Goal: Information Seeking & Learning: Check status

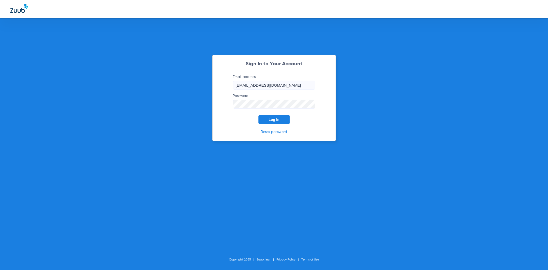
click at [286, 123] on button "Log In" at bounding box center [274, 119] width 31 height 9
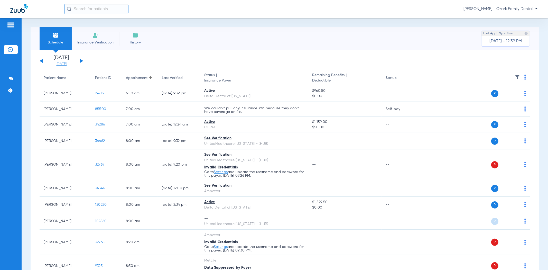
click at [68, 65] on link "[DATE]" at bounding box center [61, 63] width 31 height 5
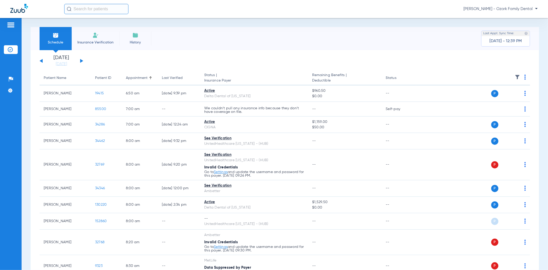
click at [91, 37] on li "Insurance Verification" at bounding box center [96, 38] width 48 height 23
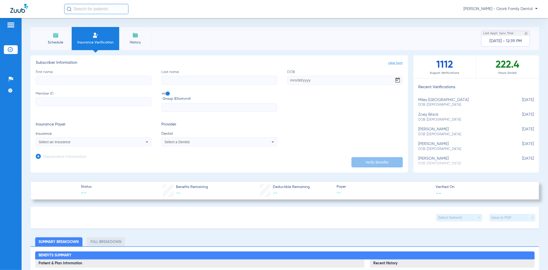
click at [101, 138] on mat-select "Select an Insurance" at bounding box center [94, 142] width 116 height 9
click at [102, 141] on div "Select an Insurance" at bounding box center [83, 142] width 88 height 4
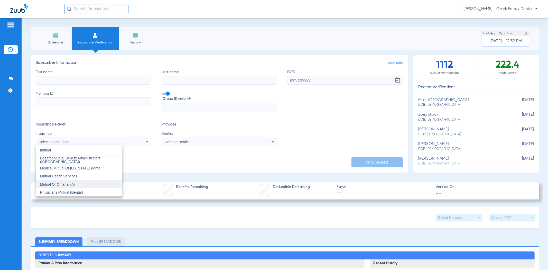
type input "mutual"
click at [80, 185] on mat-option "Mutual Of Omaha - Ai" at bounding box center [79, 184] width 86 height 8
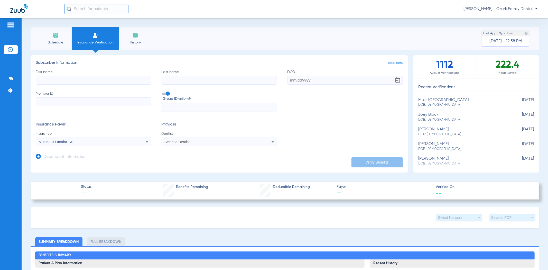
click at [53, 39] on li "Schedule" at bounding box center [56, 38] width 32 height 23
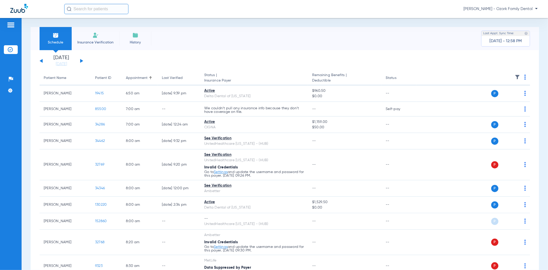
click at [78, 61] on div "[DATE] [DATE] [DATE] [DATE] [DATE] [DATE] [DATE] [DATE] [DATE] [DATE] [DATE] [D…" at bounding box center [62, 60] width 44 height 11
click at [82, 61] on button at bounding box center [81, 61] width 3 height 4
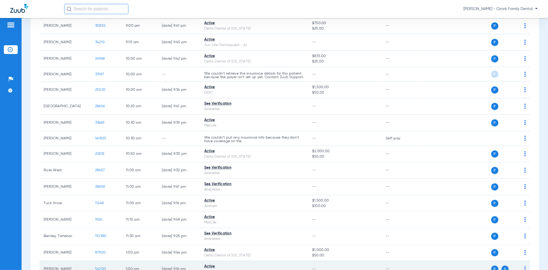
scroll to position [343, 0]
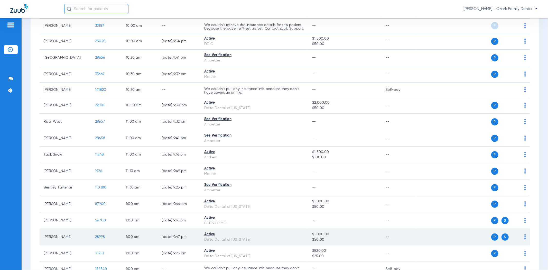
click at [97, 239] on span "28998" at bounding box center [100, 237] width 10 height 4
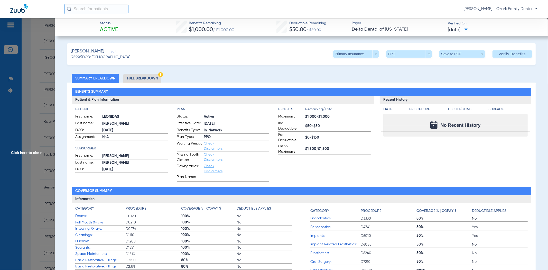
click at [30, 128] on span "Click here to close" at bounding box center [27, 153] width 55 height 270
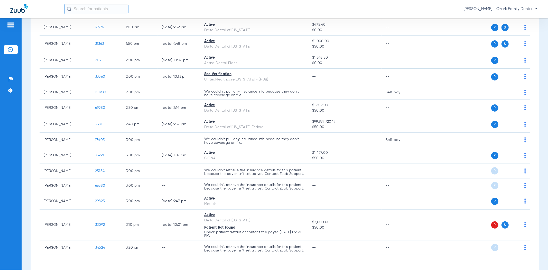
scroll to position [643, 0]
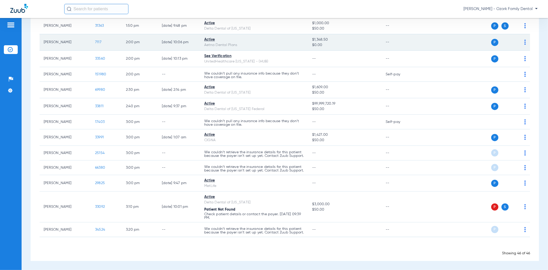
click at [99, 40] on span "7117" at bounding box center [98, 42] width 6 height 4
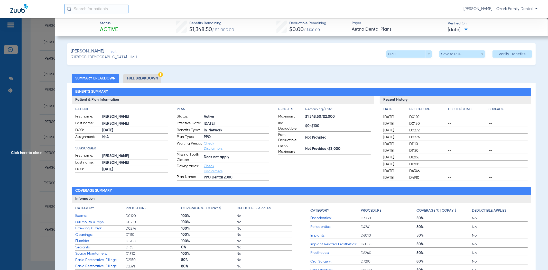
click at [197, 152] on span "Missing Tooth Clause:" at bounding box center [189, 157] width 25 height 11
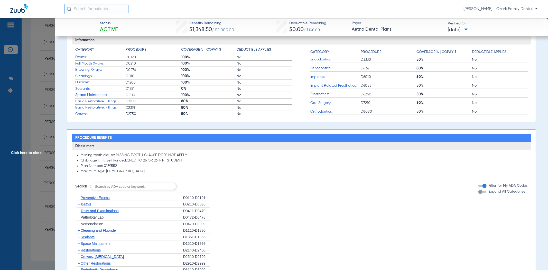
scroll to position [108, 0]
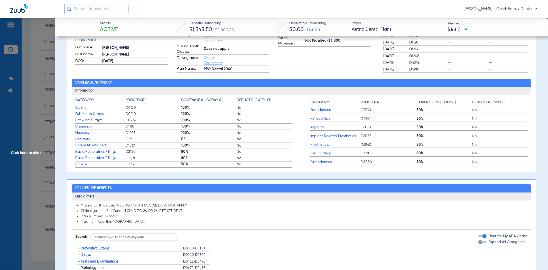
click at [15, 154] on span "Click here to close" at bounding box center [27, 153] width 55 height 270
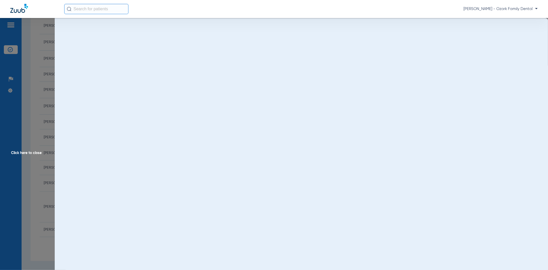
scroll to position [0, 0]
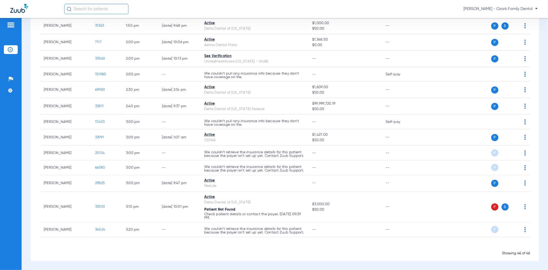
click at [115, 246] on div "Loading" at bounding box center [285, 246] width 491 height 5
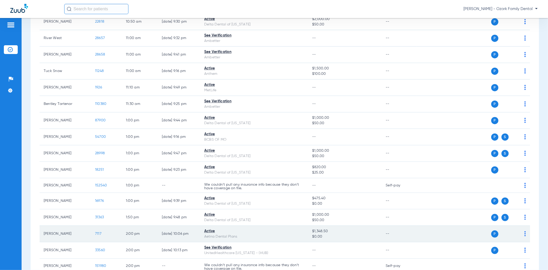
scroll to position [386, 0]
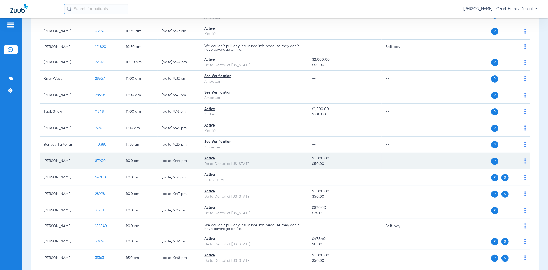
click at [102, 163] on span "87900" at bounding box center [100, 161] width 11 height 4
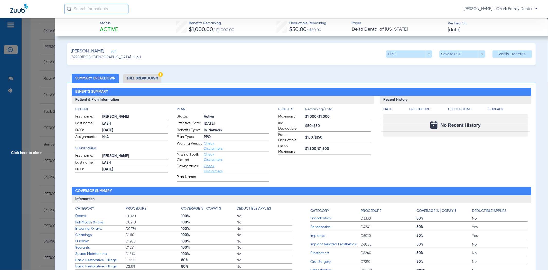
scroll to position [86, 0]
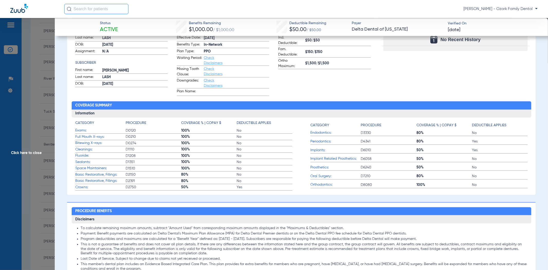
click at [457, 57] on div "Recent History Date Procedure Tooth/Quad Surface No Recent History" at bounding box center [455, 53] width 151 height 86
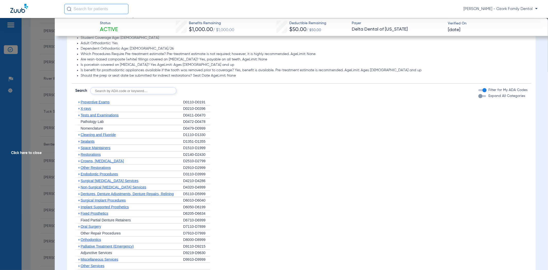
scroll to position [489, 0]
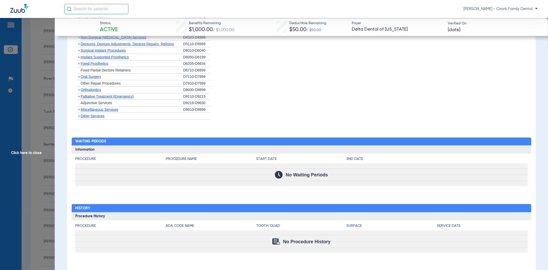
click at [41, 156] on span "Click here to close" at bounding box center [27, 153] width 55 height 270
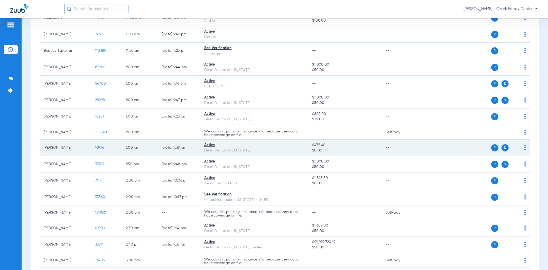
scroll to position [471, 0]
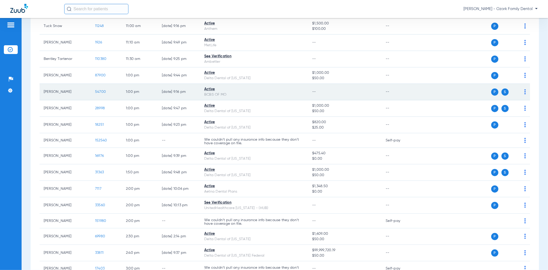
click at [95, 94] on span "54700" at bounding box center [100, 92] width 11 height 4
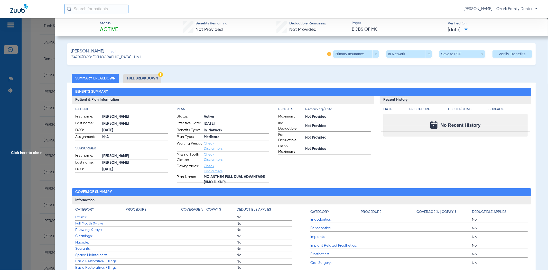
click at [37, 151] on span "Click here to close" at bounding box center [27, 153] width 55 height 270
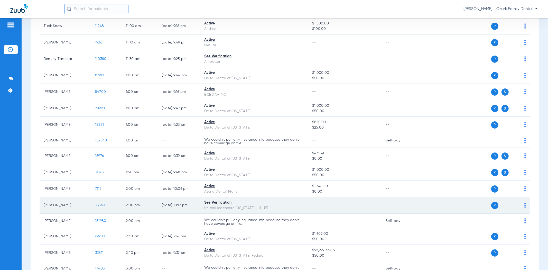
scroll to position [557, 0]
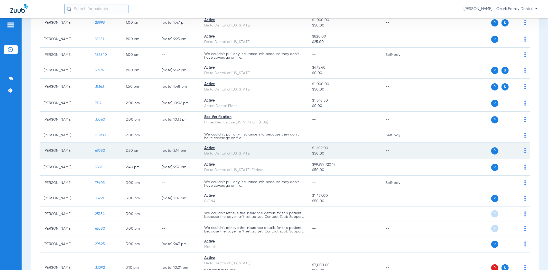
click at [98, 152] on span "69980" at bounding box center [100, 151] width 10 height 4
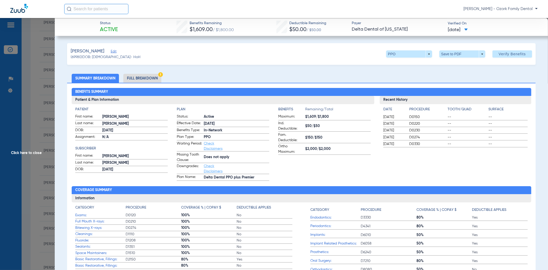
scroll to position [86, 0]
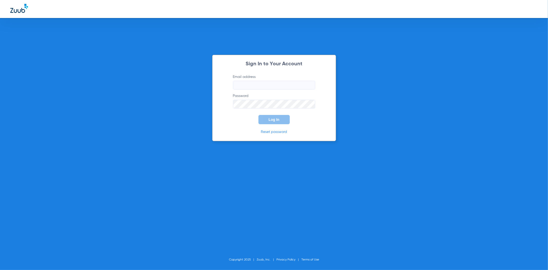
type input "[EMAIL_ADDRESS][DOMAIN_NAME]"
click at [267, 113] on form "Email address [EMAIL_ADDRESS][DOMAIN_NAME] Password Log In" at bounding box center [274, 99] width 98 height 50
click at [267, 117] on button "Log In" at bounding box center [274, 119] width 31 height 9
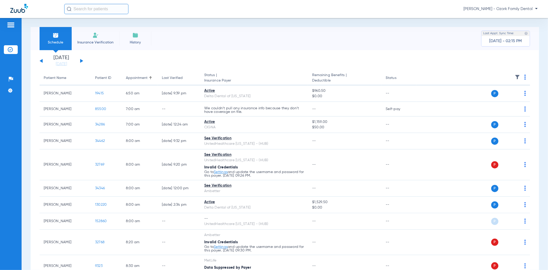
click at [80, 61] on button at bounding box center [81, 61] width 3 height 4
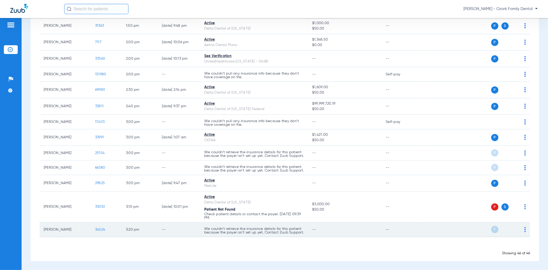
scroll to position [644, 0]
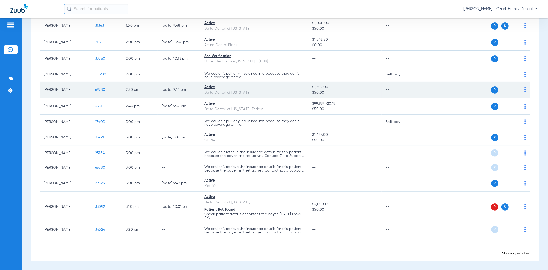
click at [100, 88] on span "69980" at bounding box center [100, 90] width 10 height 4
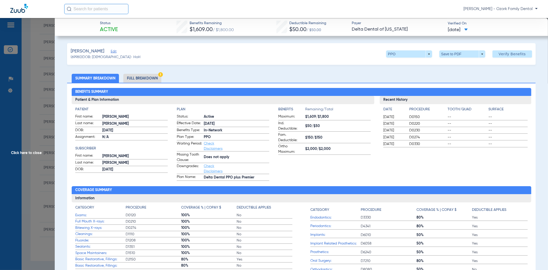
click at [292, 186] on div "Benefits Summary Patient & Plan Information Patient First name: [PERSON_NAME] L…" at bounding box center [301, 181] width 469 height 197
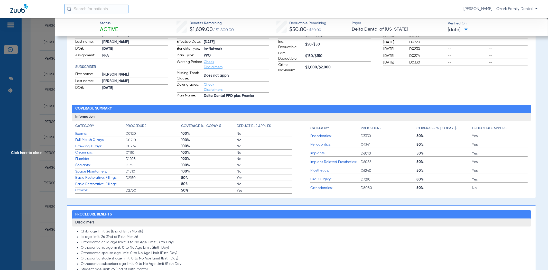
scroll to position [86, 0]
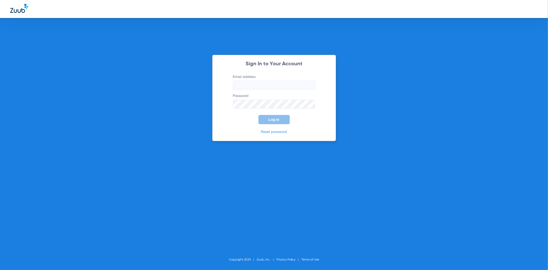
type input "[EMAIL_ADDRESS][DOMAIN_NAME]"
